Goal: Transaction & Acquisition: Purchase product/service

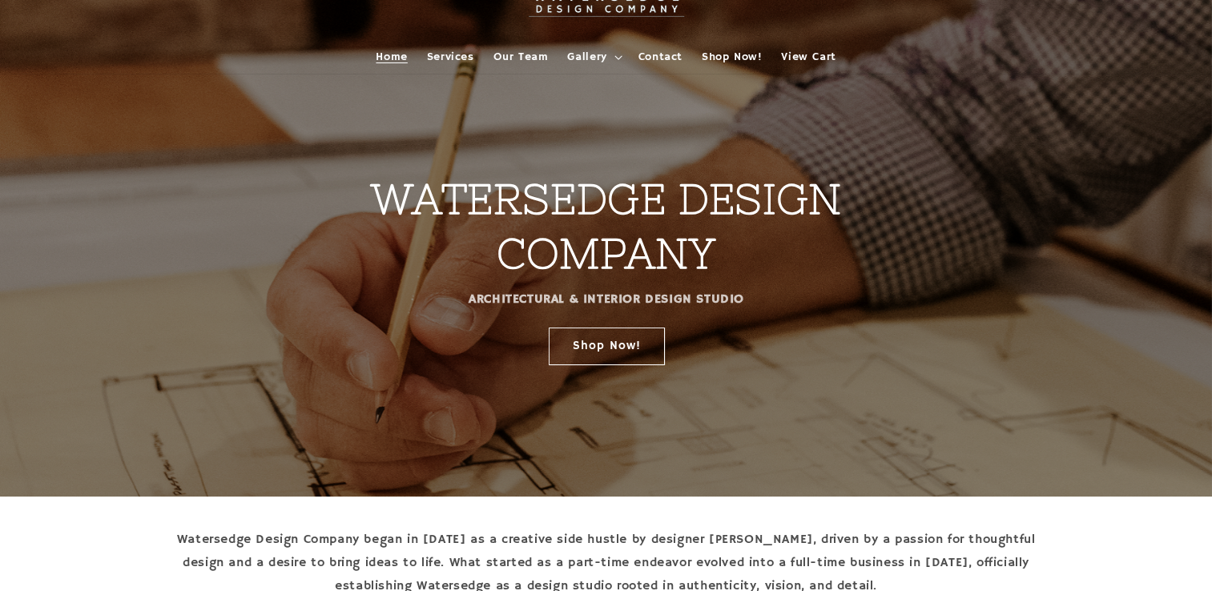
scroll to position [80, 0]
drag, startPoint x: 565, startPoint y: 357, endPoint x: 530, endPoint y: 361, distance: 35.5
click at [564, 357] on link "Shop Now!" at bounding box center [606, 346] width 116 height 38
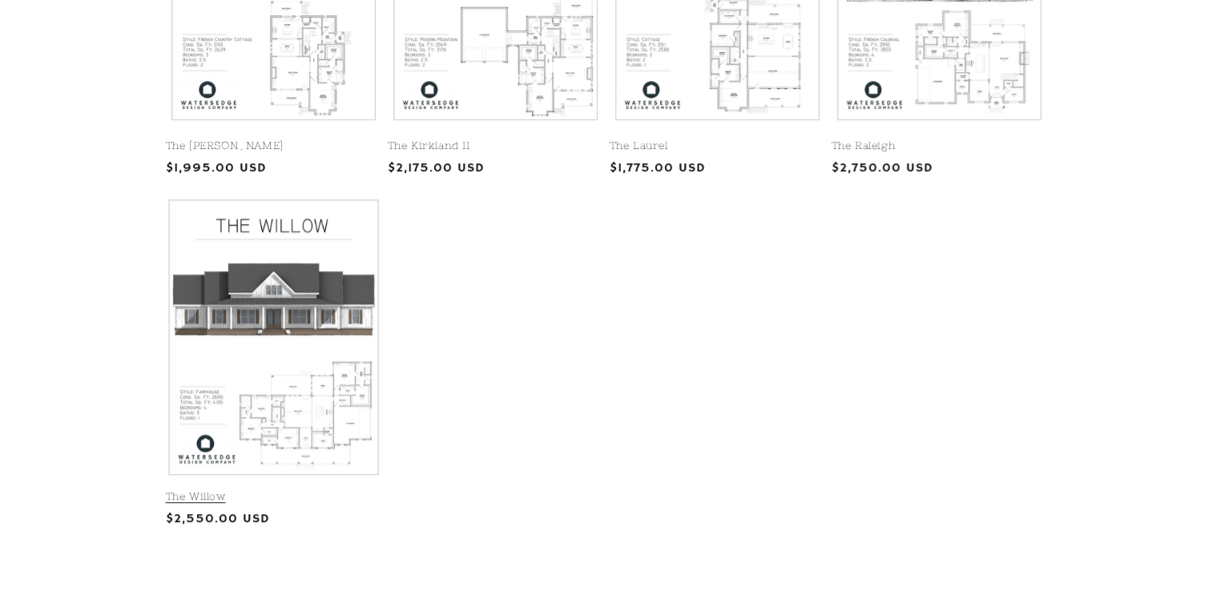
scroll to position [962, 0]
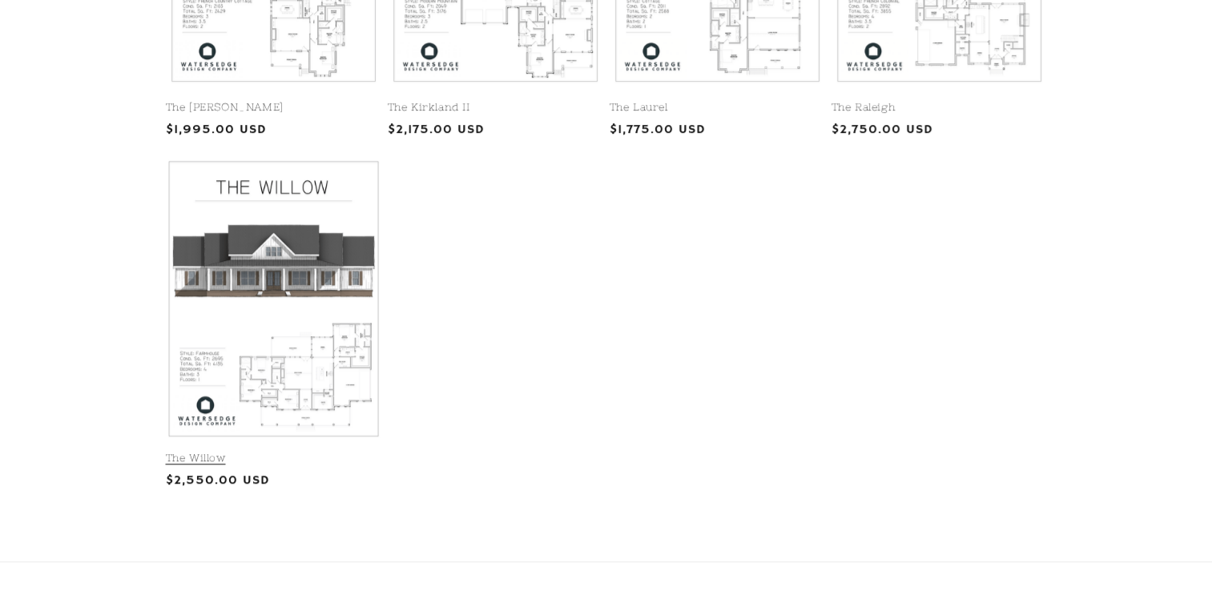
click at [218, 452] on link "The Willow" at bounding box center [274, 459] width 216 height 14
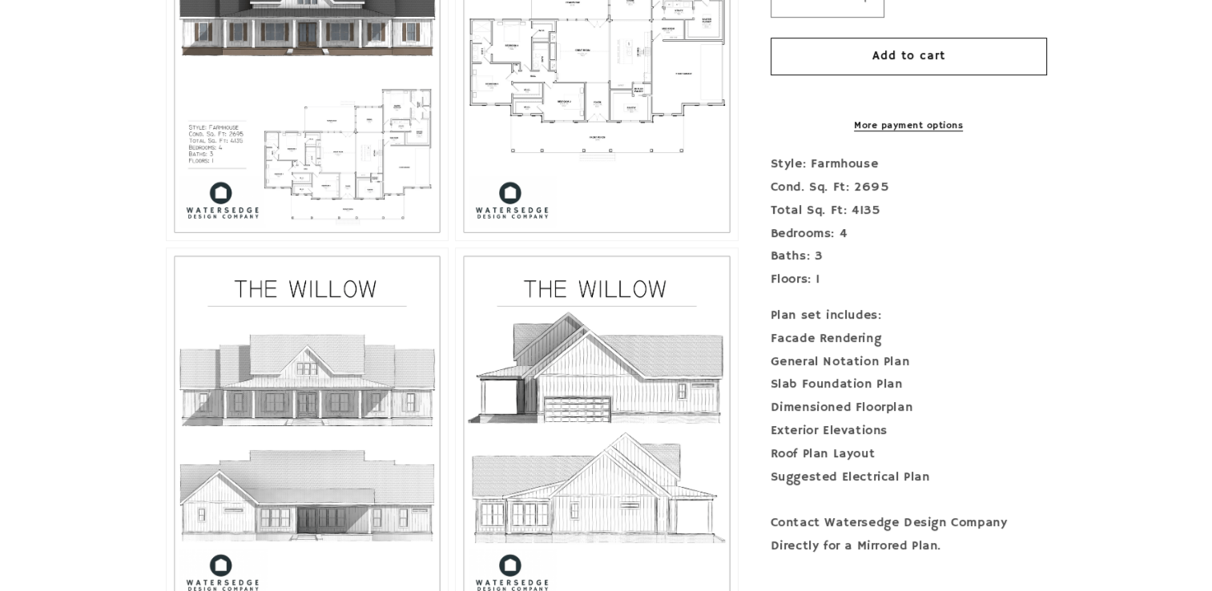
scroll to position [801, 0]
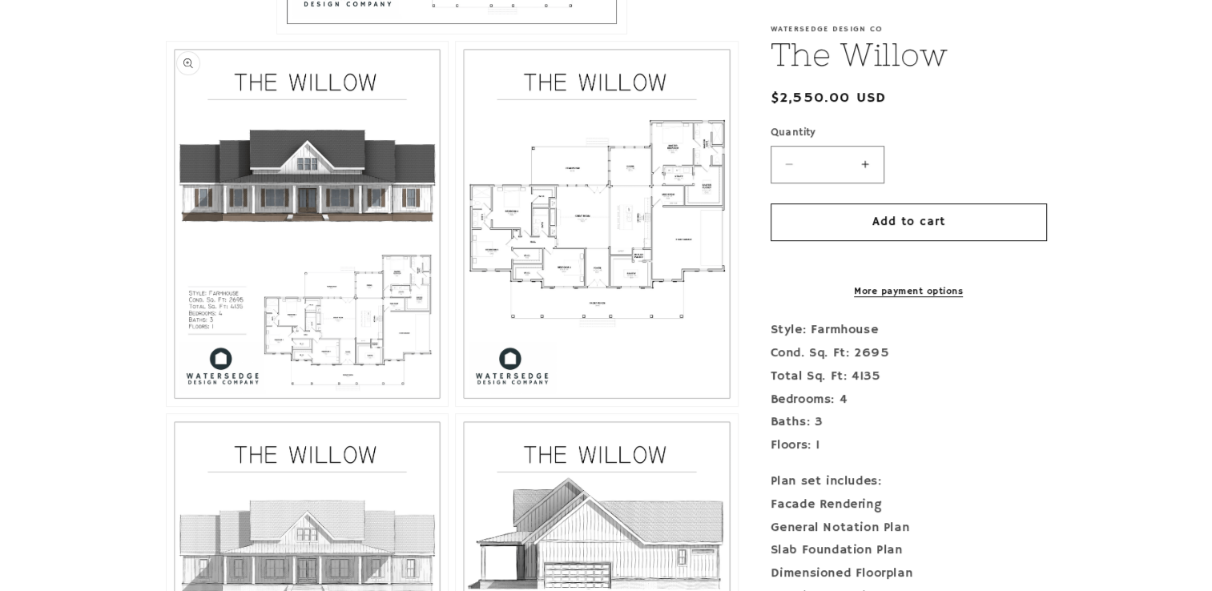
click at [167, 406] on button "Open media 2 in modal" at bounding box center [167, 406] width 0 height 0
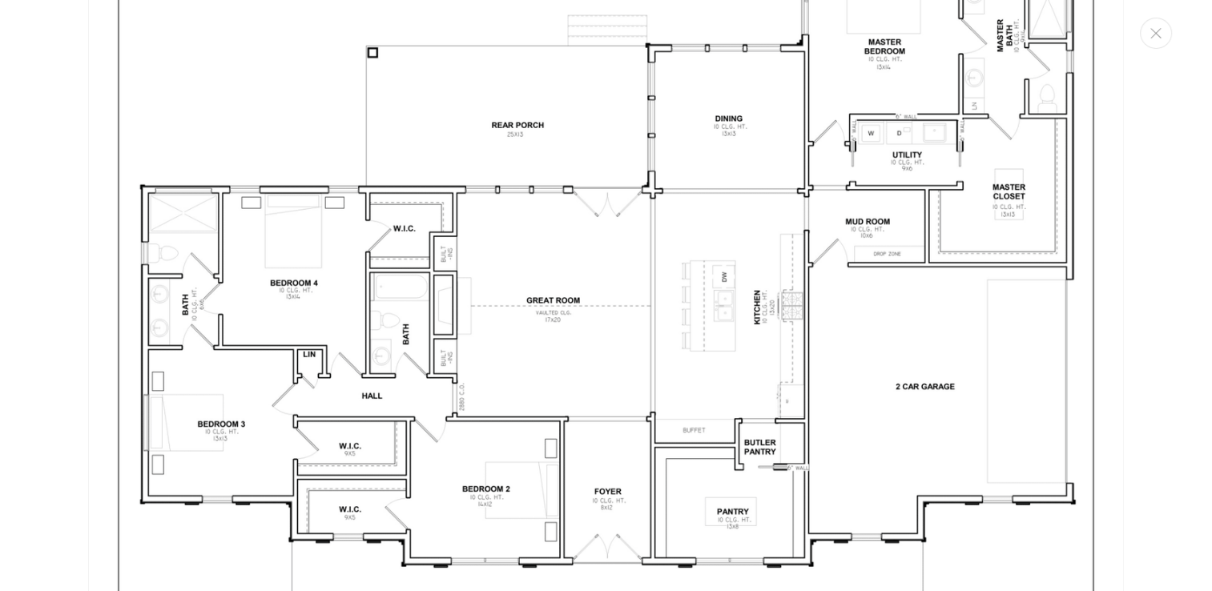
scroll to position [3029, 0]
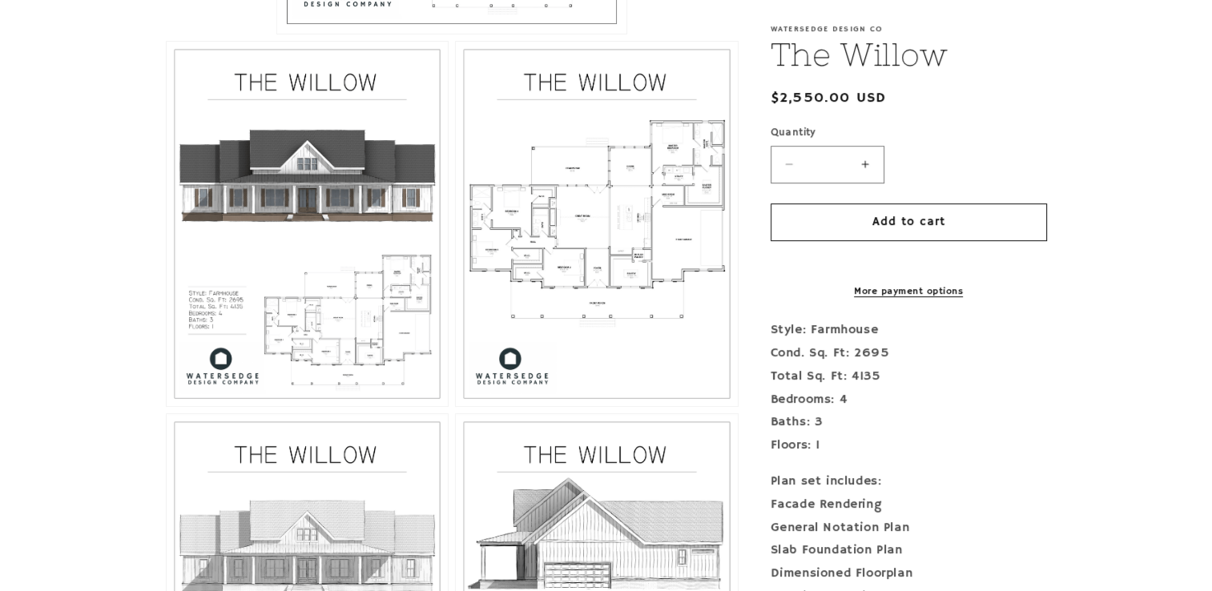
drag, startPoint x: 769, startPoint y: 317, endPoint x: 1156, endPoint y: 224, distance: 397.5
click at [1156, 224] on section "Skip to product information Open media 1 in modal Open media 2 in modal Open me…" at bounding box center [606, 162] width 1212 height 1254
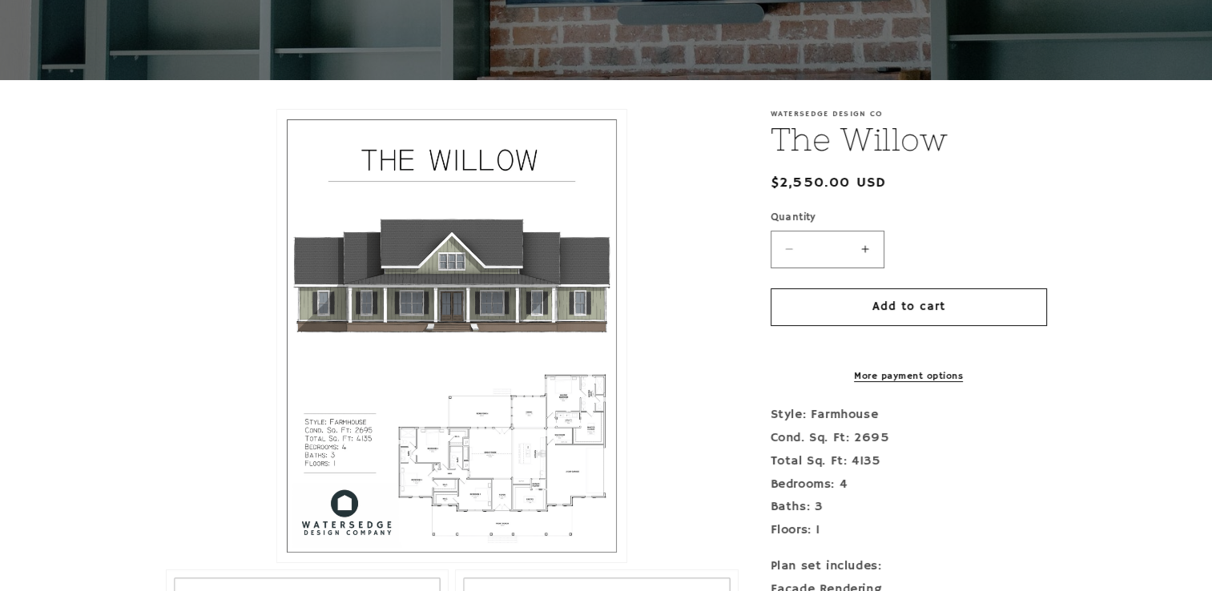
scroll to position [0, 0]
